Goal: Task Accomplishment & Management: Use online tool/utility

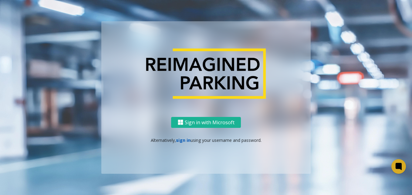
click at [184, 141] on link "sign in" at bounding box center [183, 140] width 15 height 6
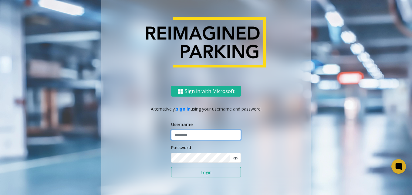
click at [180, 136] on input "text" at bounding box center [206, 135] width 70 height 10
type input "*******"
click at [171, 167] on button "Login" at bounding box center [206, 172] width 70 height 10
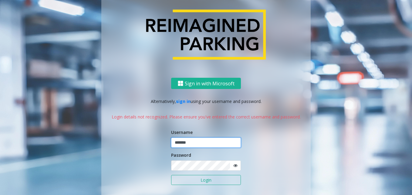
drag, startPoint x: 195, startPoint y: 143, endPoint x: 162, endPoint y: 148, distance: 33.6
click at [162, 148] on div "Sign in with Microsoft Alternatively, sign in using your username and password.…" at bounding box center [205, 145] width 209 height 135
type input "*******"
click at [201, 177] on button "Login" at bounding box center [206, 180] width 70 height 10
drag, startPoint x: 190, startPoint y: 140, endPoint x: 113, endPoint y: 148, distance: 77.2
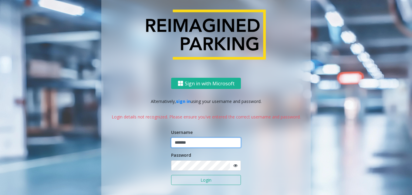
click at [113, 148] on div "Sign in with Microsoft Alternatively, sign in using your username and password.…" at bounding box center [205, 145] width 209 height 135
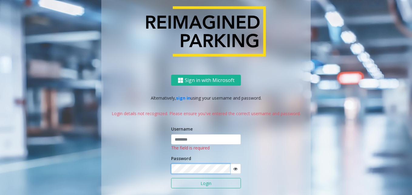
click at [150, 168] on div "Sign in with Microsoft Alternatively, sign in using your username and password.…" at bounding box center [205, 145] width 209 height 141
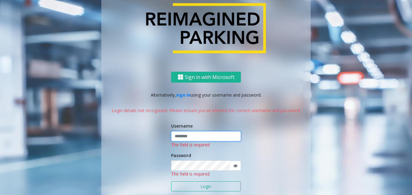
click at [179, 138] on input "text" at bounding box center [206, 136] width 70 height 10
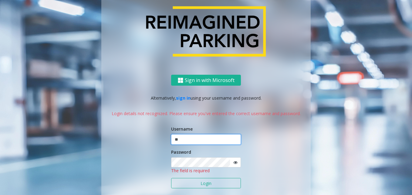
type input "*"
type input "*******"
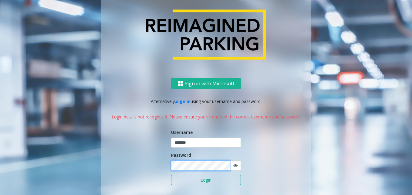
click at [171, 175] on button "Login" at bounding box center [206, 180] width 70 height 10
click at [108, 147] on div "Sign in with Microsoft Alternatively, sign in using your username and password.…" at bounding box center [205, 145] width 209 height 135
click at [171, 175] on button "Login" at bounding box center [206, 180] width 70 height 10
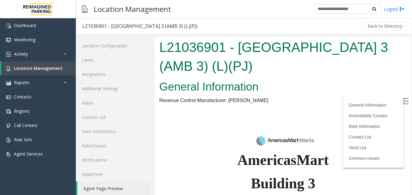
click at [403, 102] on img at bounding box center [406, 101] width 6 height 6
click at [48, 65] on link "Location Management" at bounding box center [38, 68] width 75 height 14
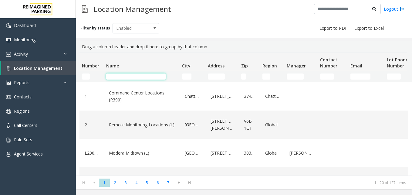
click at [140, 78] on input "Name Filter" at bounding box center [135, 76] width 59 height 6
click at [144, 74] on input "Name Filter" at bounding box center [135, 76] width 59 height 6
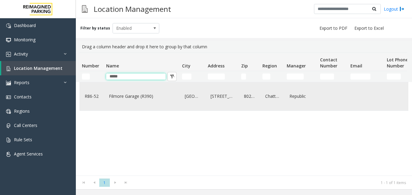
type input "*****"
click at [117, 99] on link "Filmore Garage (R390)" at bounding box center [141, 96] width 69 height 10
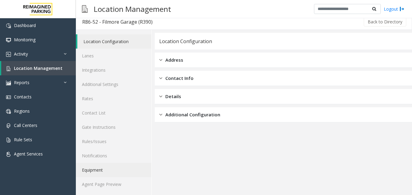
scroll to position [5, 0]
click at [109, 182] on link "Agent Page Preview" at bounding box center [114, 183] width 76 height 14
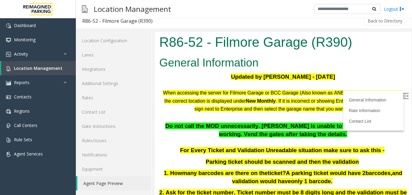
click at [403, 95] on img at bounding box center [406, 96] width 6 height 6
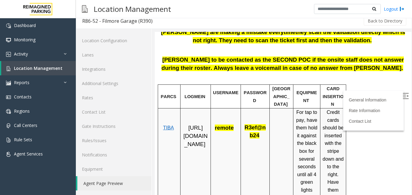
scroll to position [182, 0]
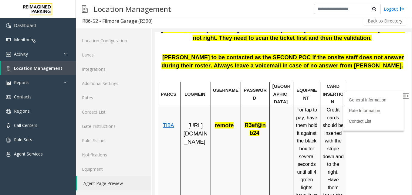
click at [169, 123] on span "TIBA" at bounding box center [168, 125] width 11 height 5
click at [30, 25] on span "Dashboard" at bounding box center [25, 25] width 22 height 6
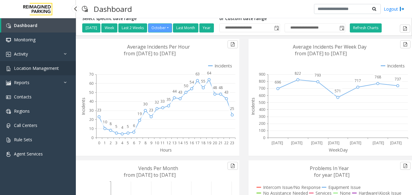
click at [21, 68] on span "Location Management" at bounding box center [36, 68] width 45 height 6
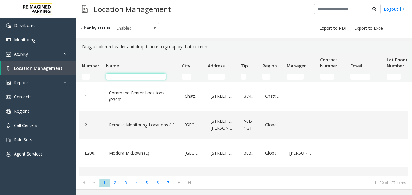
click at [121, 77] on input "Name Filter" at bounding box center [135, 76] width 59 height 6
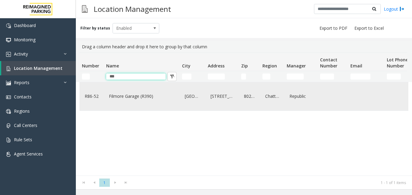
type input "***"
click at [118, 99] on link "Filmore Garage (R390)" at bounding box center [141, 96] width 69 height 10
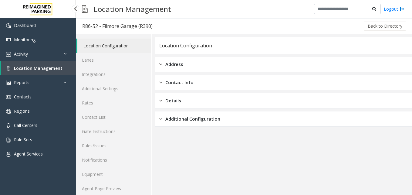
click at [35, 66] on span "Location Management" at bounding box center [38, 68] width 49 height 6
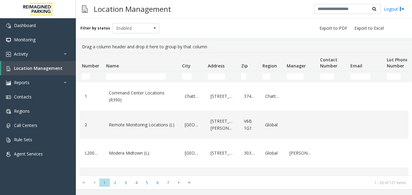
click at [137, 81] on td "Name Filter" at bounding box center [142, 76] width 76 height 11
click at [137, 72] on td "Name Filter" at bounding box center [142, 76] width 76 height 11
click at [132, 75] on input "Name Filter" at bounding box center [135, 76] width 59 height 6
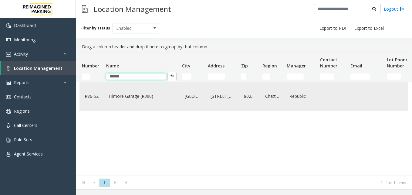
type input "******"
click at [133, 96] on link "Filmore Garage (R390)" at bounding box center [141, 96] width 69 height 10
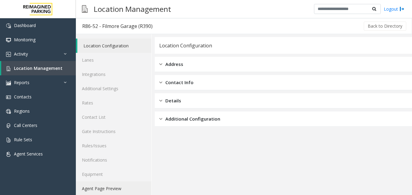
click at [110, 187] on link "Agent Page Preview" at bounding box center [114, 188] width 76 height 14
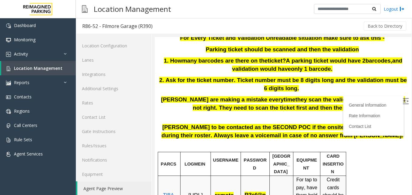
scroll to position [152, 0]
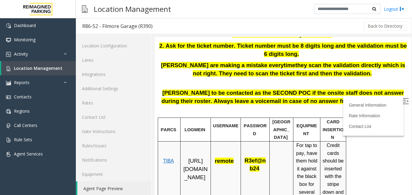
click at [170, 158] on span "TIBA" at bounding box center [168, 160] width 11 height 5
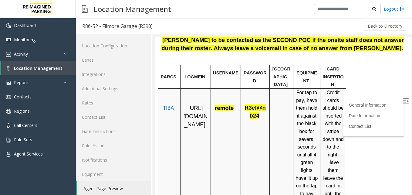
scroll to position [212, 0]
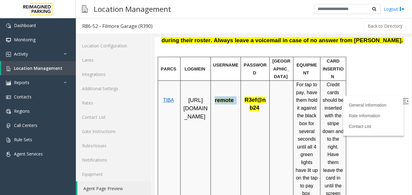
drag, startPoint x: 215, startPoint y: 93, endPoint x: 236, endPoint y: 96, distance: 20.9
click at [236, 96] on p "remote" at bounding box center [225, 97] width 25 height 16
copy span "remote"
drag, startPoint x: 183, startPoint y: 93, endPoint x: 185, endPoint y: 96, distance: 4.3
click at [185, 96] on p "[URL][DOMAIN_NAME]" at bounding box center [196, 108] width 26 height 24
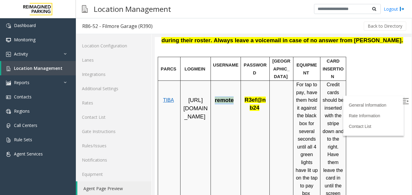
drag, startPoint x: 213, startPoint y: 96, endPoint x: 233, endPoint y: 95, distance: 19.5
click at [233, 95] on p "remote" at bounding box center [225, 97] width 25 height 16
copy span "remote"
drag, startPoint x: 244, startPoint y: 91, endPoint x: 257, endPoint y: 100, distance: 15.7
click at [257, 100] on p "R3ef@nb24" at bounding box center [255, 100] width 24 height 23
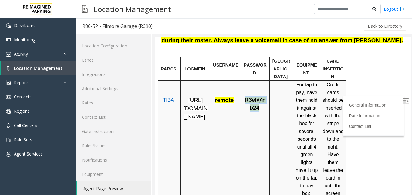
copy span "R3ef@nb24"
click at [168, 97] on span "TIBA" at bounding box center [168, 99] width 11 height 5
drag, startPoint x: 244, startPoint y: 93, endPoint x: 257, endPoint y: 99, distance: 14.9
click at [257, 99] on p "R3ef@nb24" at bounding box center [255, 100] width 24 height 23
copy span "R3ef@nb24"
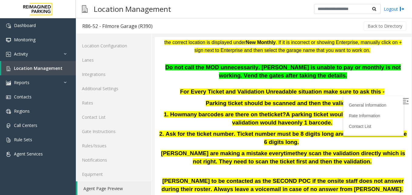
scroll to position [0, 0]
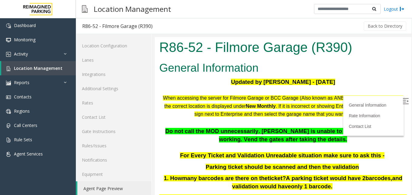
click at [403, 100] on img at bounding box center [406, 101] width 6 height 6
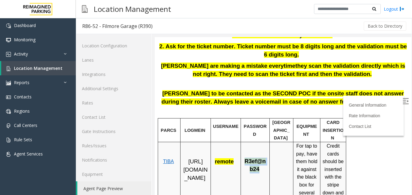
scroll to position [152, 0]
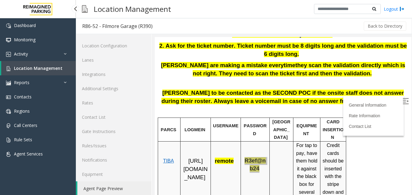
click at [34, 70] on span "Location Management" at bounding box center [38, 68] width 49 height 6
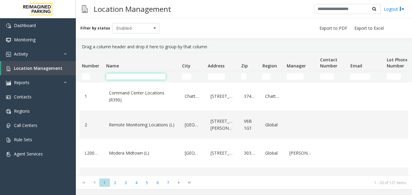
click at [114, 77] on input "Name Filter" at bounding box center [135, 76] width 59 height 6
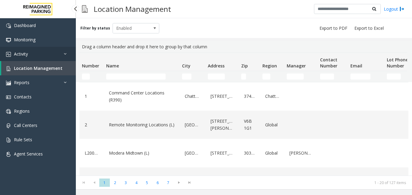
click at [66, 54] on icon at bounding box center [67, 54] width 6 height 4
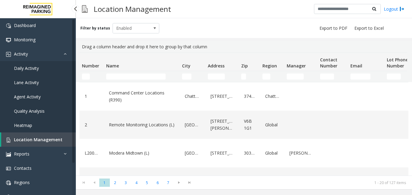
click at [38, 69] on span "Daily Activity" at bounding box center [26, 68] width 25 height 6
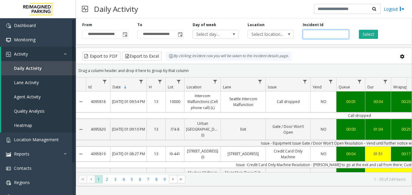
click at [307, 36] on input "number" at bounding box center [326, 34] width 46 height 9
type input "*******"
click at [373, 32] on button "Select" at bounding box center [368, 34] width 19 height 9
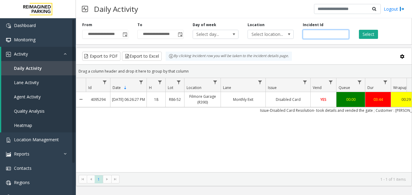
drag, startPoint x: 324, startPoint y: 35, endPoint x: 298, endPoint y: 33, distance: 26.2
click at [298, 33] on div "**********" at bounding box center [244, 30] width 336 height 29
type input "*******"
click at [364, 35] on button "Select" at bounding box center [368, 34] width 19 height 9
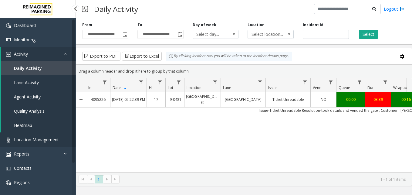
click at [41, 140] on span "Location Management" at bounding box center [36, 140] width 45 height 6
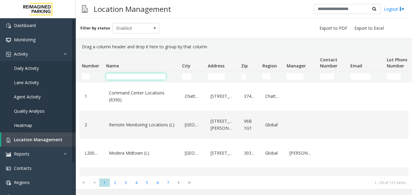
click at [115, 75] on input "Name Filter" at bounding box center [135, 76] width 59 height 6
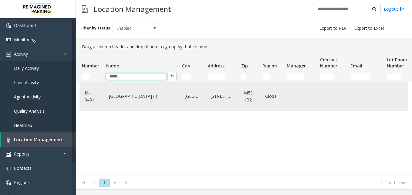
type input "*****"
click at [123, 99] on link "[GEOGRAPHIC_DATA] (I)" at bounding box center [141, 96] width 69 height 10
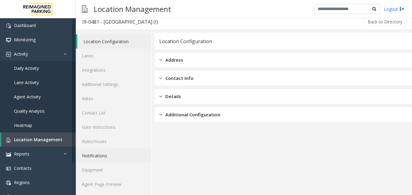
scroll to position [5, 0]
click at [106, 182] on link "Agent Page Preview" at bounding box center [114, 183] width 76 height 14
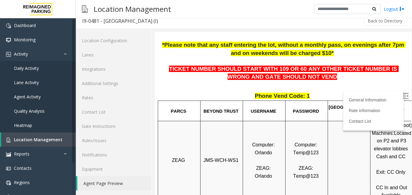
scroll to position [152, 0]
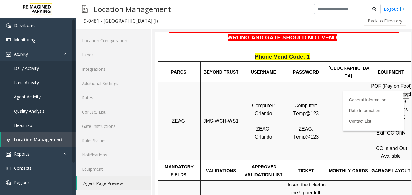
click at [255, 116] on span "Orlando" at bounding box center [263, 113] width 17 height 5
drag, startPoint x: 208, startPoint y: 122, endPoint x: 236, endPoint y: 125, distance: 27.7
click at [236, 125] on p "JMS-WCH-WS1" at bounding box center [222, 121] width 42 height 8
copy span "JMS-WCH-WS1"
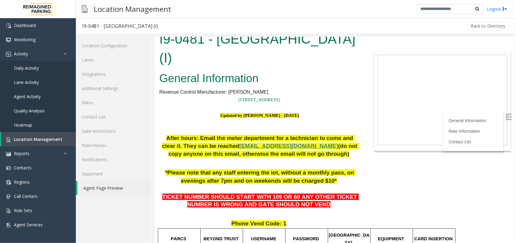
scroll to position [0, 0]
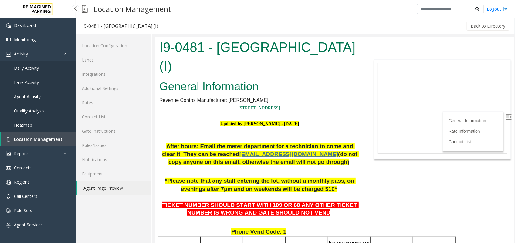
click at [44, 137] on span "Location Management" at bounding box center [38, 140] width 49 height 6
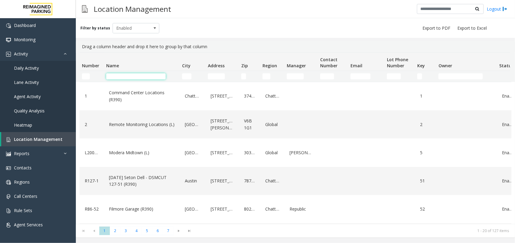
click at [118, 76] on input "Name Filter" at bounding box center [135, 76] width 59 height 6
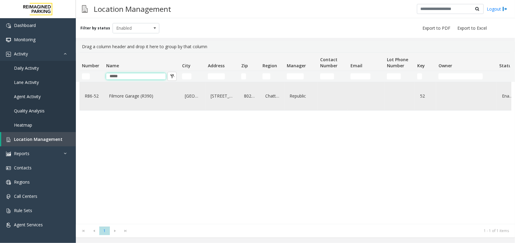
type input "*****"
click at [125, 93] on link "Filmore Garage (R390)" at bounding box center [141, 96] width 69 height 10
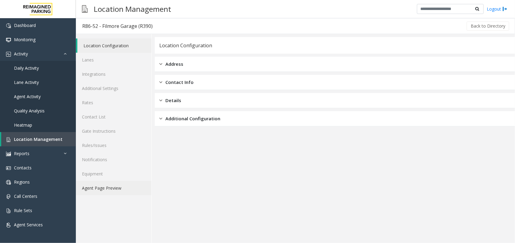
click at [106, 189] on link "Agent Page Preview" at bounding box center [114, 188] width 76 height 14
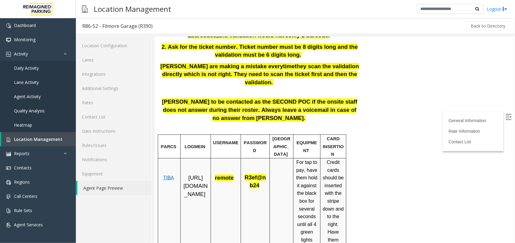
scroll to position [190, 0]
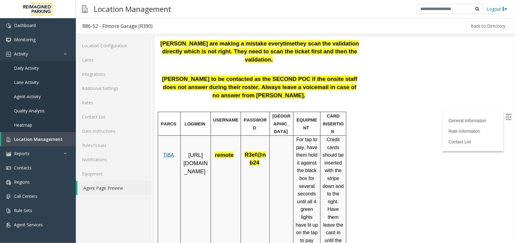
click at [169, 152] on span "TIBA" at bounding box center [168, 154] width 11 height 5
drag, startPoint x: 244, startPoint y: 131, endPoint x: 256, endPoint y: 139, distance: 14.6
click at [256, 151] on span "R3ef@nb24" at bounding box center [254, 158] width 21 height 14
copy span "R3ef@nb24"
click at [24, 135] on link "Location Management" at bounding box center [38, 139] width 75 height 14
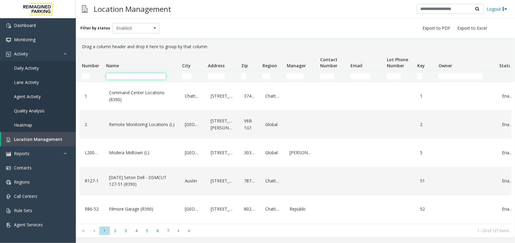
click at [120, 74] on input "Name Filter" at bounding box center [135, 76] width 59 height 6
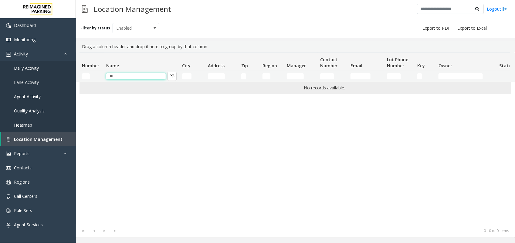
type input "*"
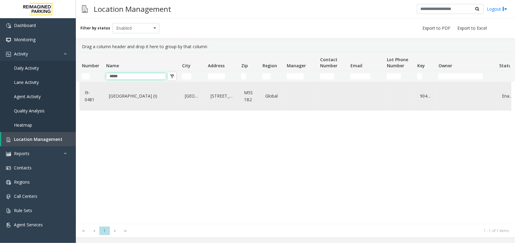
type input "*****"
click at [126, 99] on link "[GEOGRAPHIC_DATA] (I)" at bounding box center [141, 96] width 69 height 10
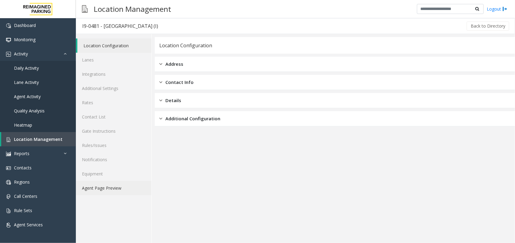
click at [104, 189] on link "Agent Page Preview" at bounding box center [114, 188] width 76 height 14
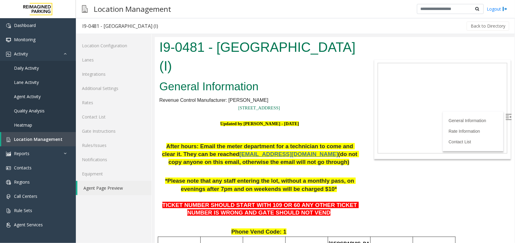
click at [412, 119] on img at bounding box center [508, 117] width 6 height 6
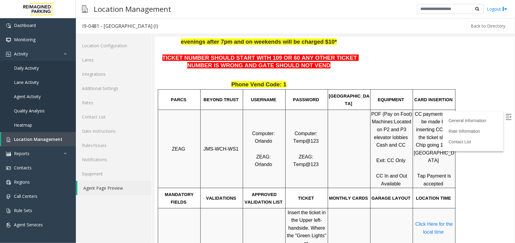
scroll to position [152, 0]
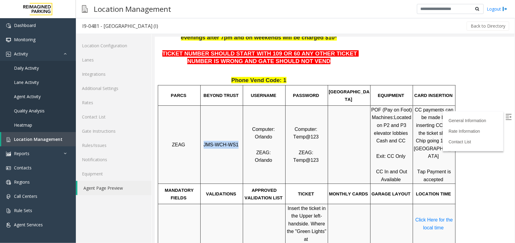
drag, startPoint x: 206, startPoint y: 145, endPoint x: 235, endPoint y: 147, distance: 28.9
click at [235, 147] on span "JMS-WCH-WS1" at bounding box center [220, 144] width 35 height 5
copy span "JMS-WCH-WS1"
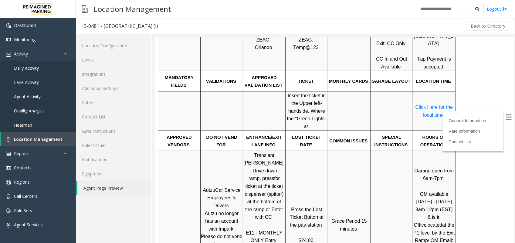
scroll to position [265, 0]
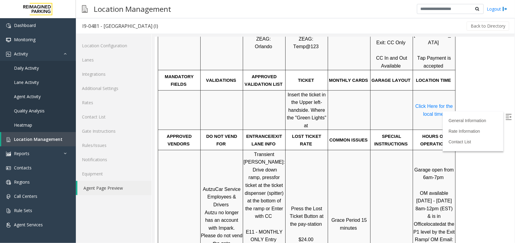
click at [412, 110] on span "Click Here for the local time" at bounding box center [434, 109] width 39 height 13
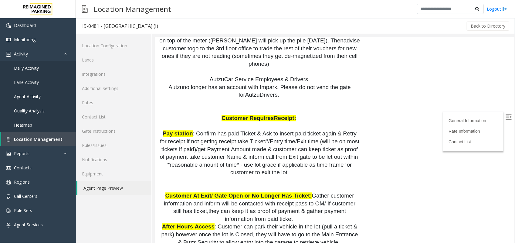
scroll to position [720, 0]
